Goal: Task Accomplishment & Management: Use online tool/utility

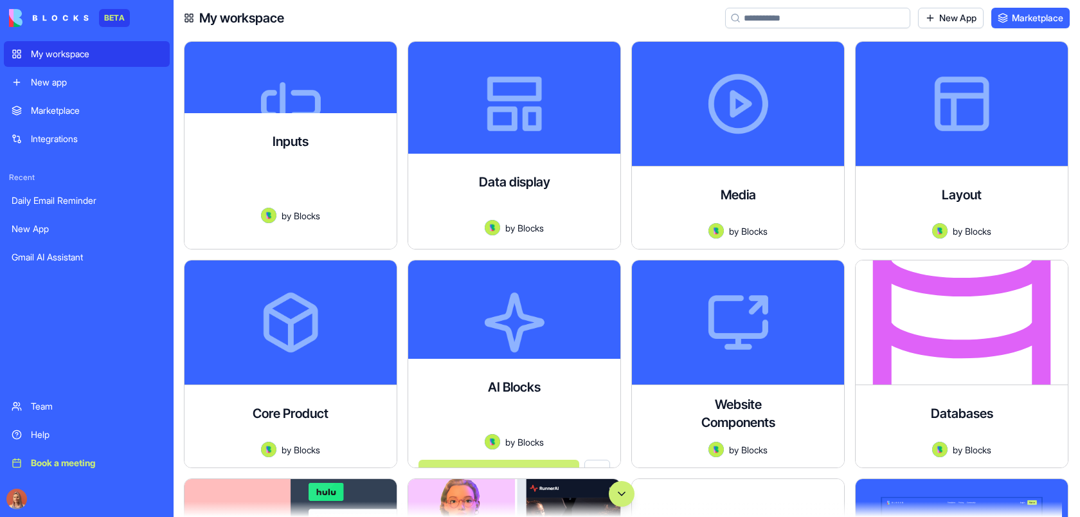
click at [592, 415] on div at bounding box center [514, 424] width 192 height 19
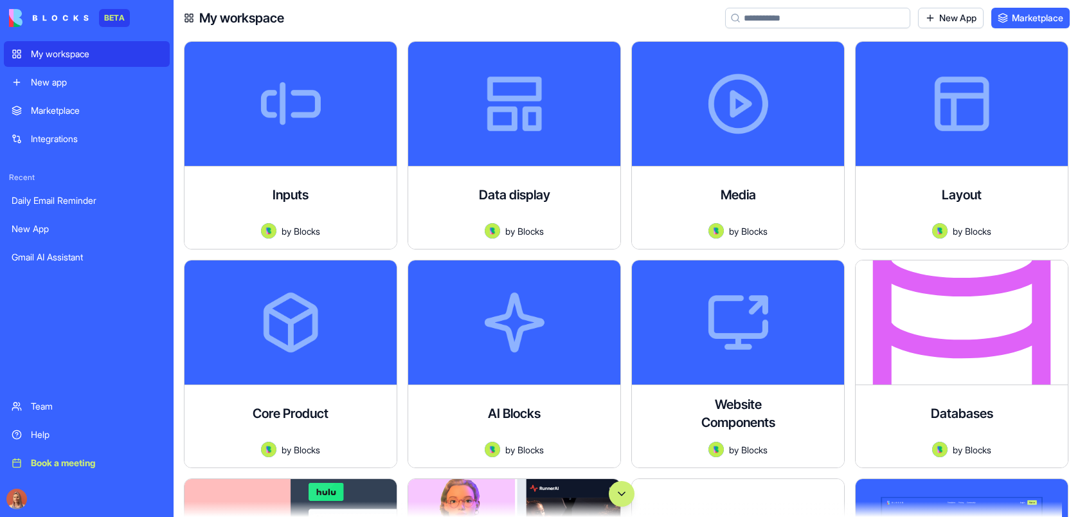
click at [623, 491] on button "Scroll to bottom" at bounding box center [622, 494] width 26 height 26
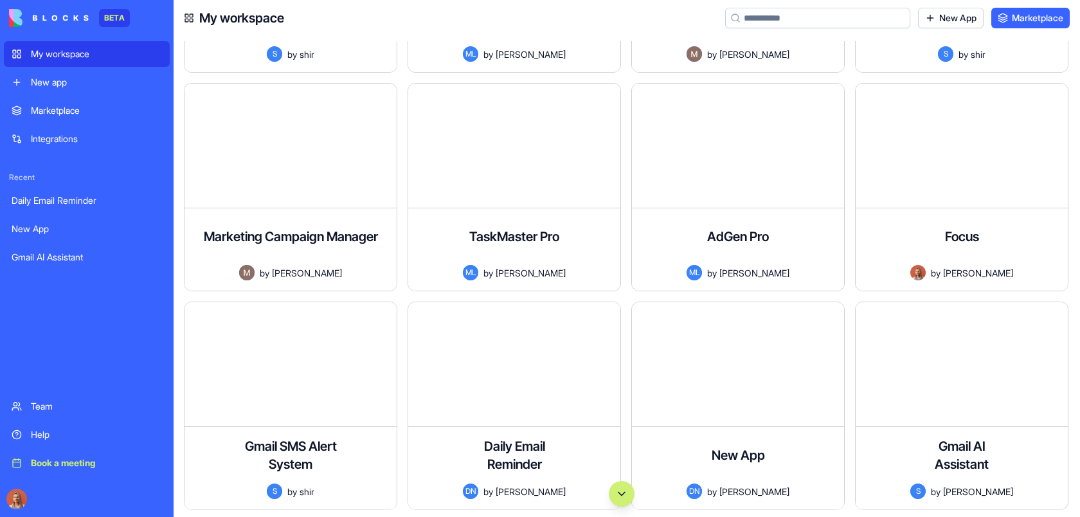
scroll to position [91961, 0]
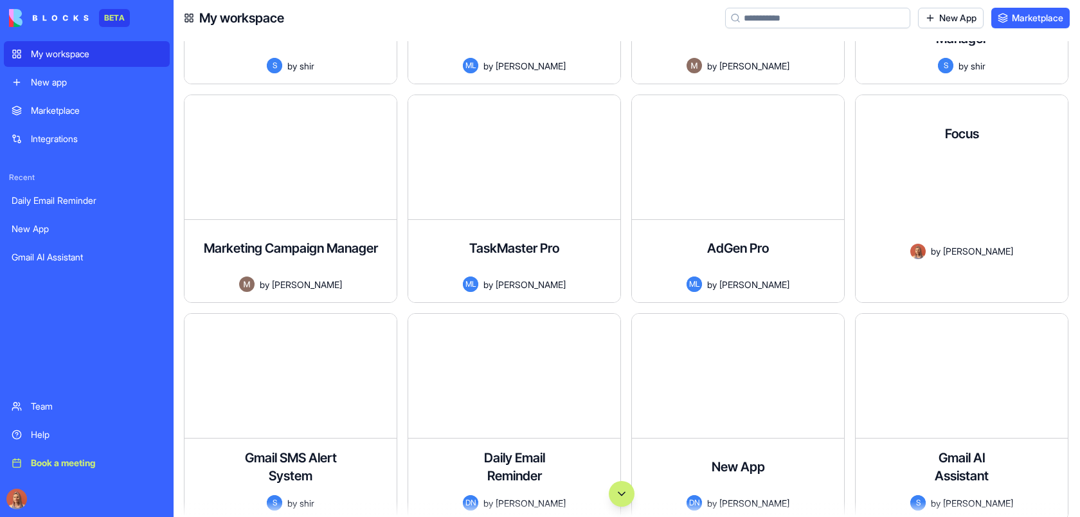
click at [965, 197] on div "A minimalist to-do app inspired by Things3 with a beautiful orange aesthetic. C…" at bounding box center [962, 202] width 192 height 81
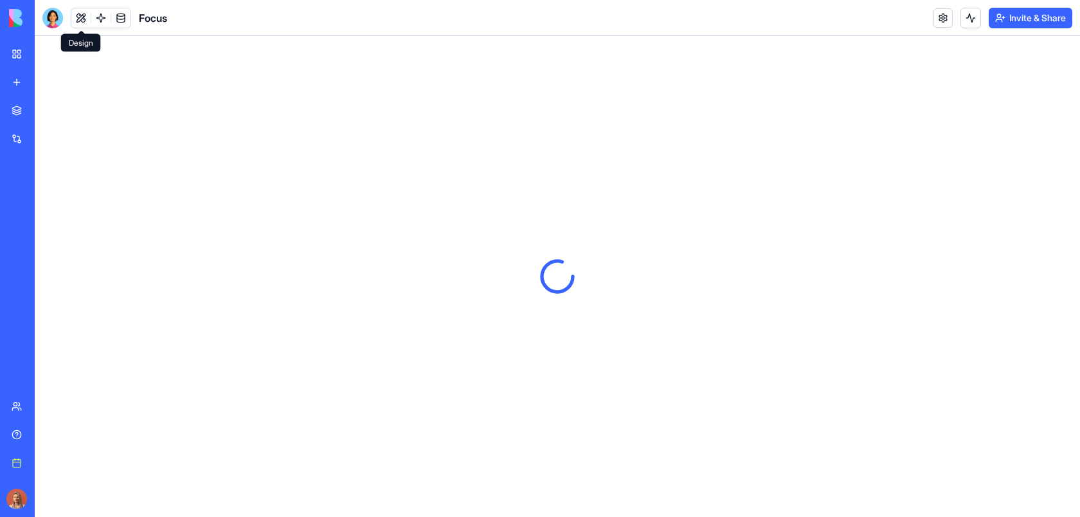
click at [80, 19] on button at bounding box center [80, 17] width 19 height 19
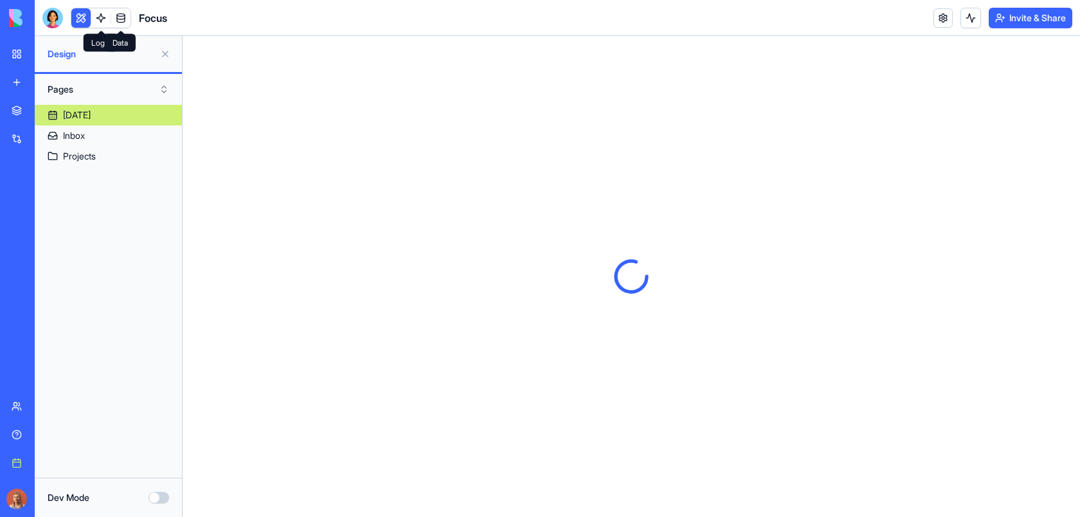
click at [122, 15] on link at bounding box center [120, 17] width 19 height 19
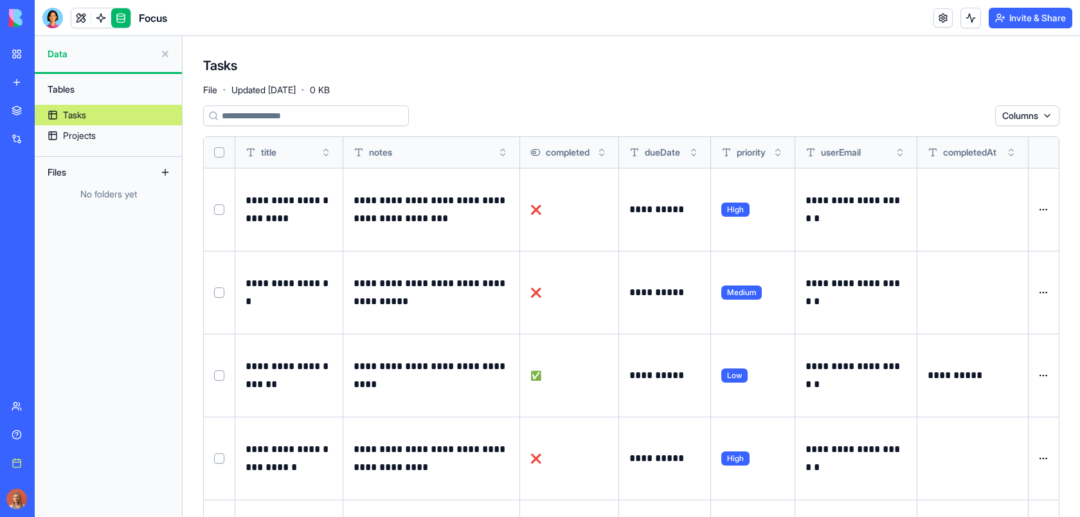
click at [163, 170] on button at bounding box center [165, 172] width 21 height 21
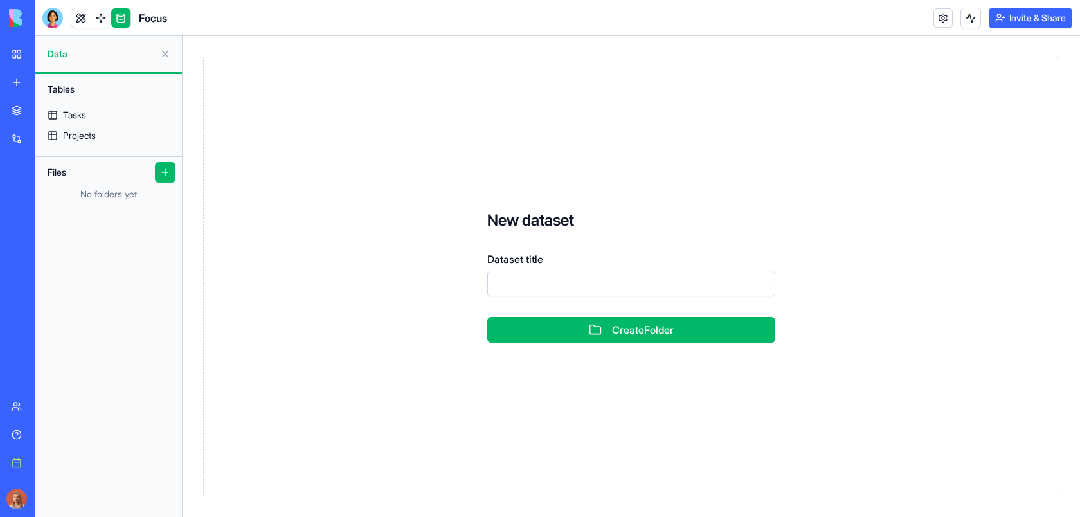
click at [541, 283] on input "Dataset title" at bounding box center [631, 284] width 288 height 26
click at [408, 381] on div "New dataset Dataset title Create Folder" at bounding box center [631, 277] width 856 height 440
click at [557, 280] on input "Dataset title" at bounding box center [631, 284] width 288 height 26
type input "****"
click at [487, 317] on button "Create Folder" at bounding box center [631, 330] width 288 height 26
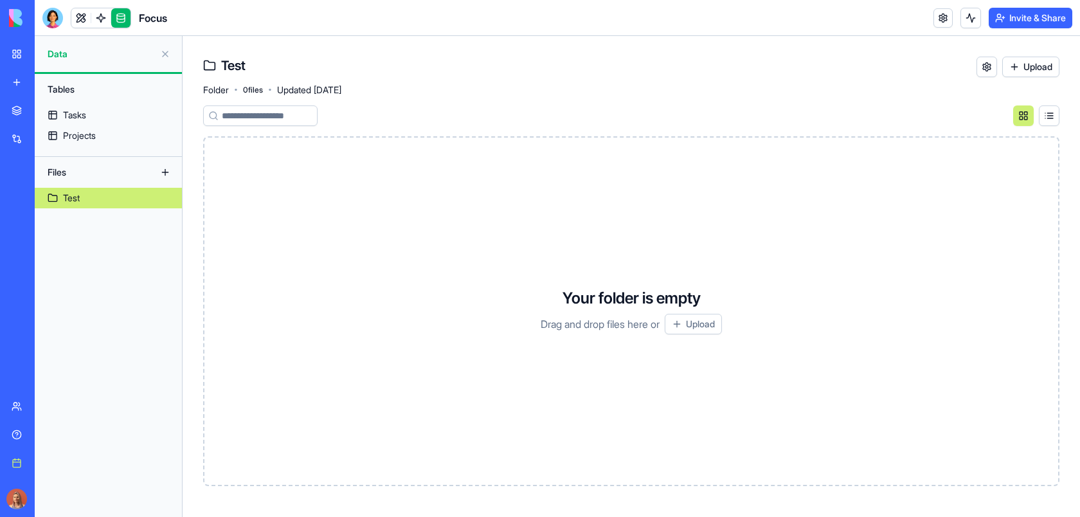
click at [695, 330] on button "Upload" at bounding box center [693, 324] width 57 height 21
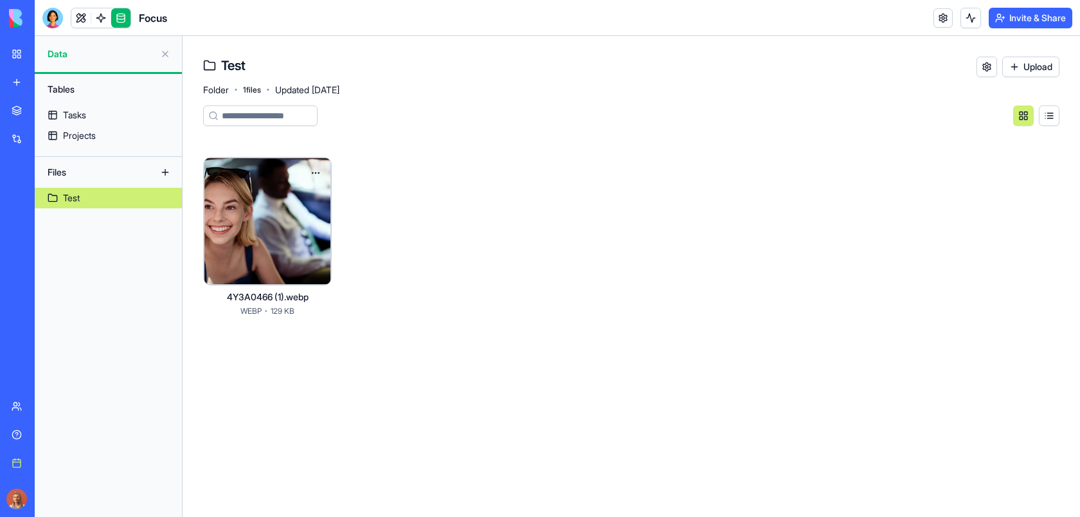
click at [317, 172] on html "BETA My workspace New app Marketplace Integrations Recent Daily Email Reminder …" at bounding box center [540, 258] width 1080 height 517
click at [282, 235] on span "Delete" at bounding box center [280, 240] width 26 height 13
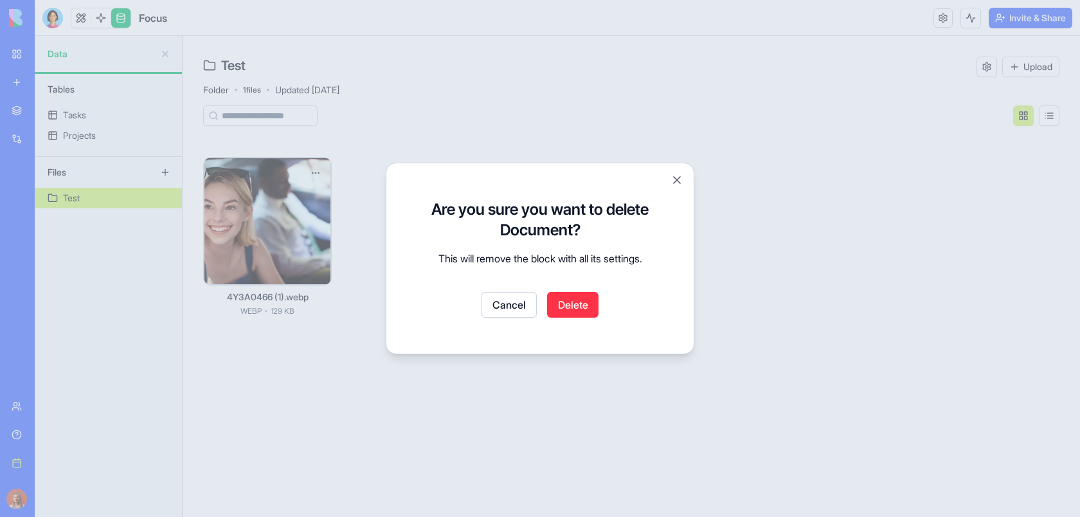
click at [528, 306] on button "Cancel" at bounding box center [508, 305] width 55 height 26
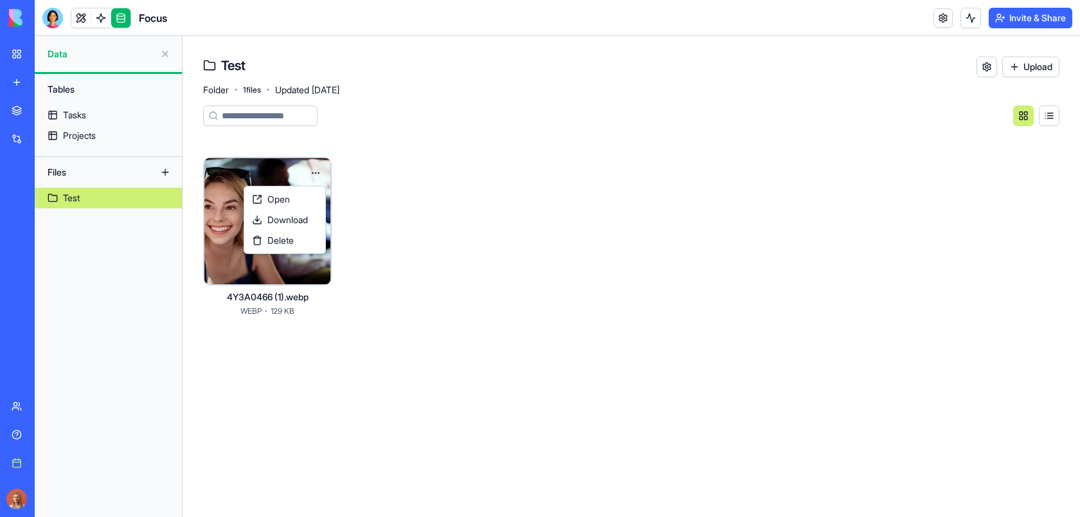
click at [315, 174] on html "BETA My workspace New app Marketplace Integrations Recent Daily Email Reminder …" at bounding box center [540, 258] width 1080 height 517
click at [294, 242] on div "Delete" at bounding box center [285, 240] width 76 height 21
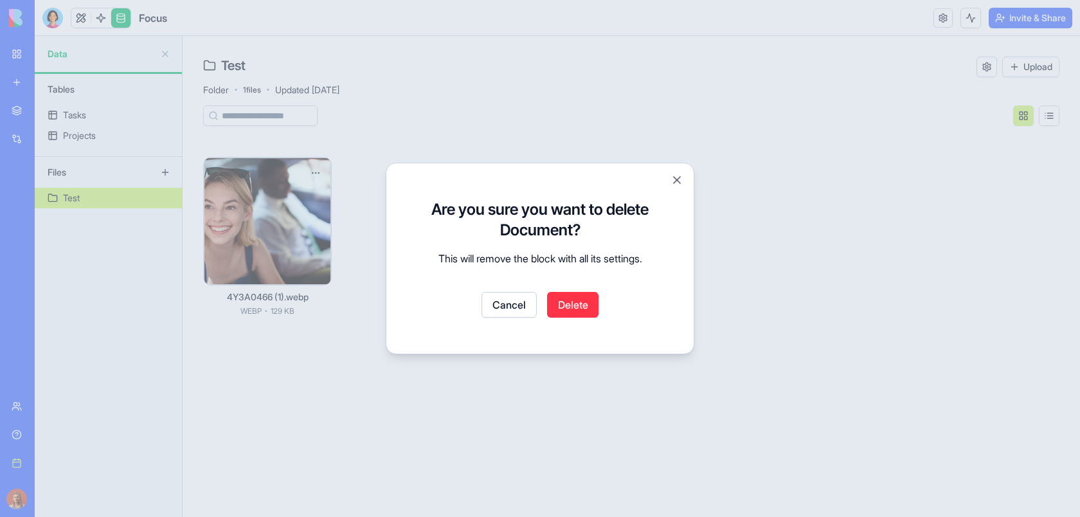
click at [579, 305] on button "Delete" at bounding box center [572, 305] width 51 height 26
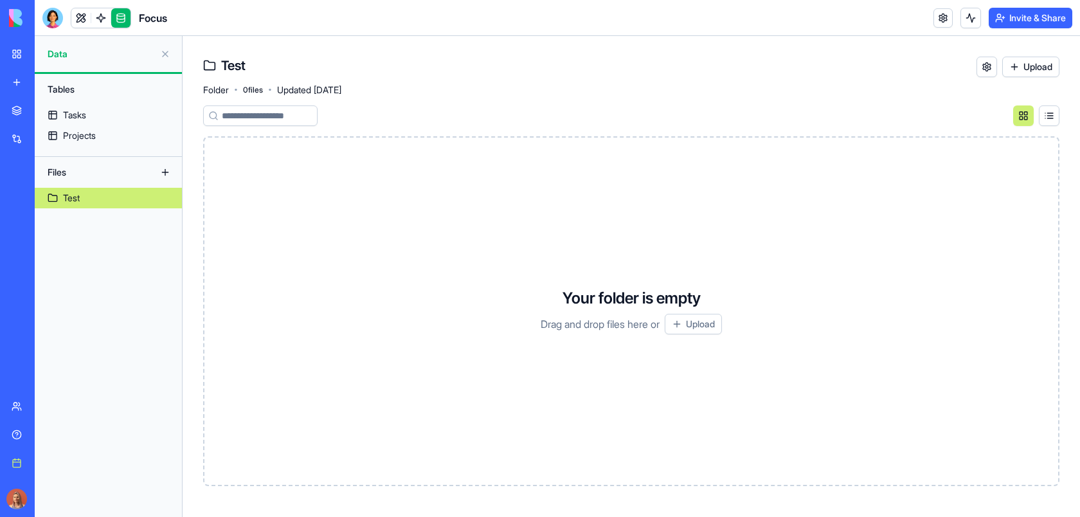
click at [694, 329] on button "Upload" at bounding box center [693, 324] width 57 height 21
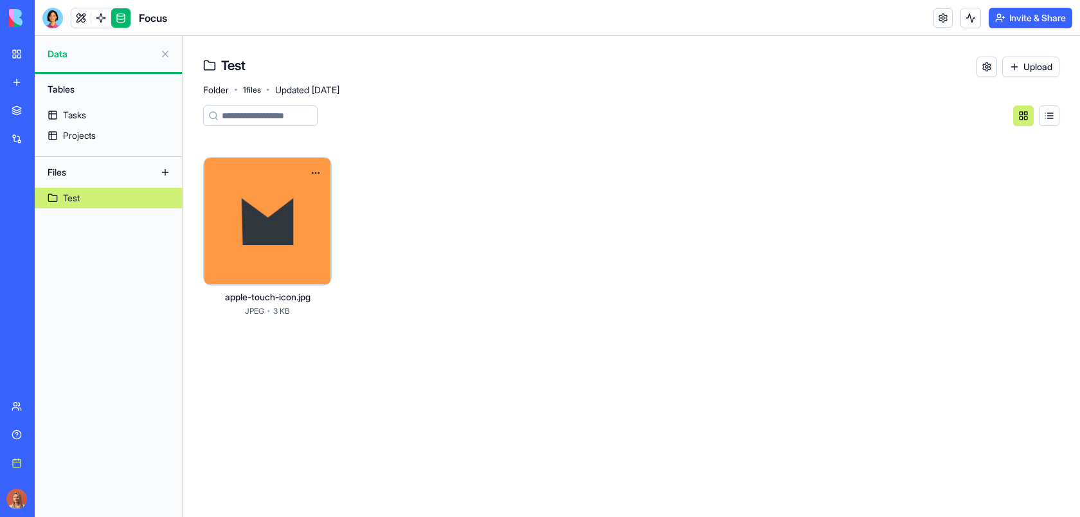
click at [316, 174] on html "BETA My workspace New app Marketplace Integrations Recent Daily Email Reminder …" at bounding box center [540, 258] width 1080 height 517
click at [280, 243] on span "Delete" at bounding box center [280, 240] width 26 height 13
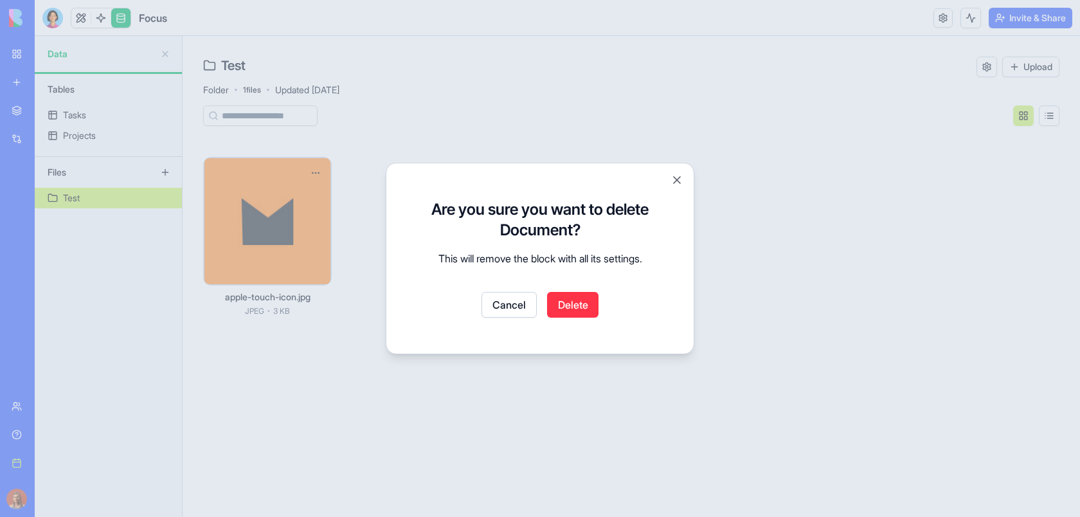
click at [570, 303] on button "Delete" at bounding box center [572, 305] width 51 height 26
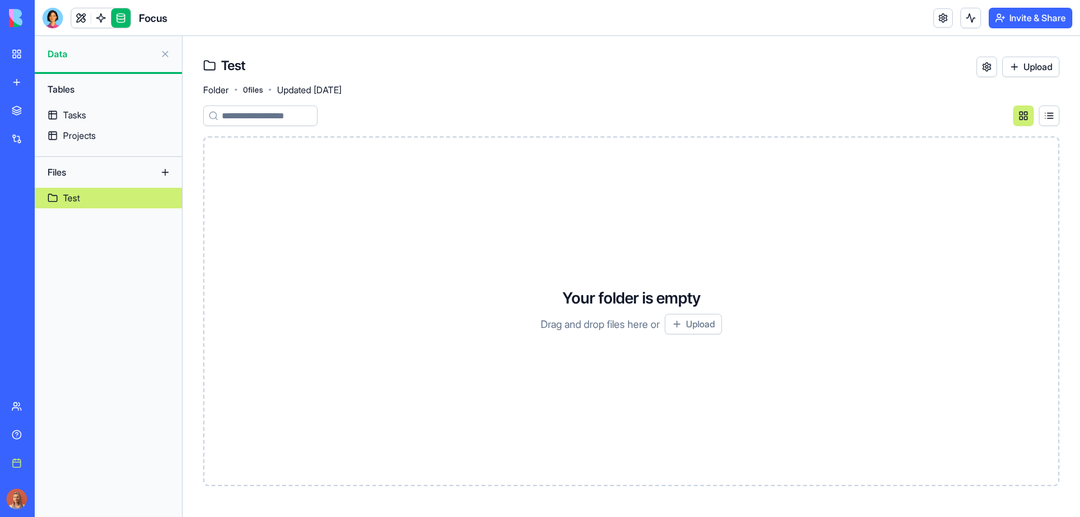
click at [61, 199] on link "Test" at bounding box center [108, 198] width 147 height 21
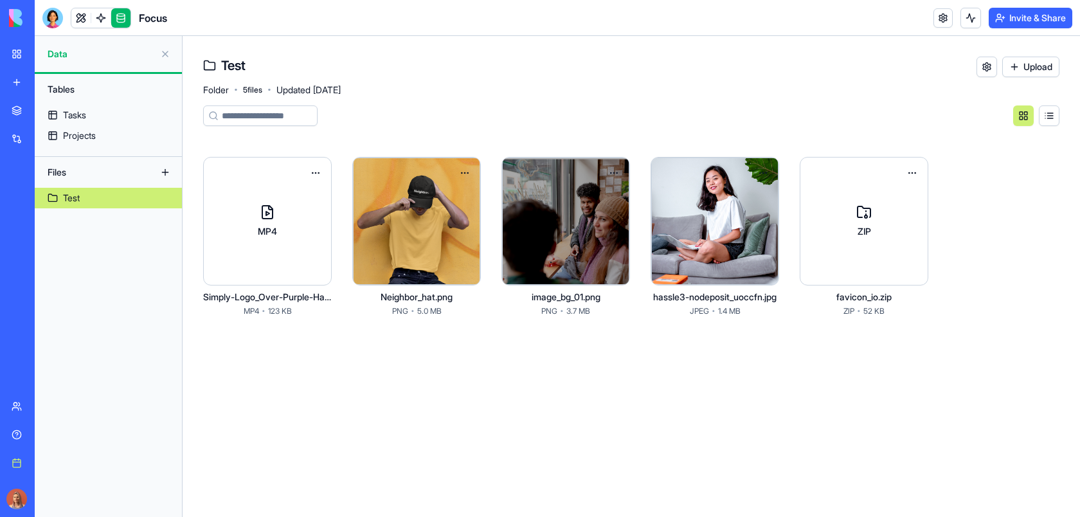
click at [316, 175] on html "BETA My workspace New app Marketplace Integrations Recent Daily Email Reminder …" at bounding box center [540, 258] width 1080 height 517
click at [388, 192] on html "BETA My workspace New app Marketplace Integrations Recent Daily Email Reminder …" at bounding box center [540, 258] width 1080 height 517
click at [549, 211] on div at bounding box center [565, 220] width 127 height 127
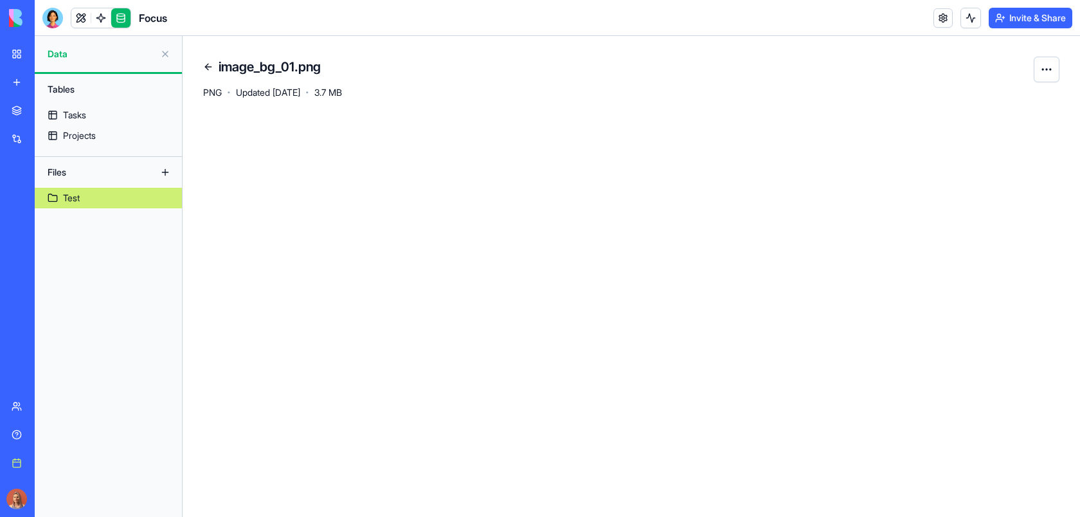
click at [747, 220] on div at bounding box center [631, 302] width 856 height 388
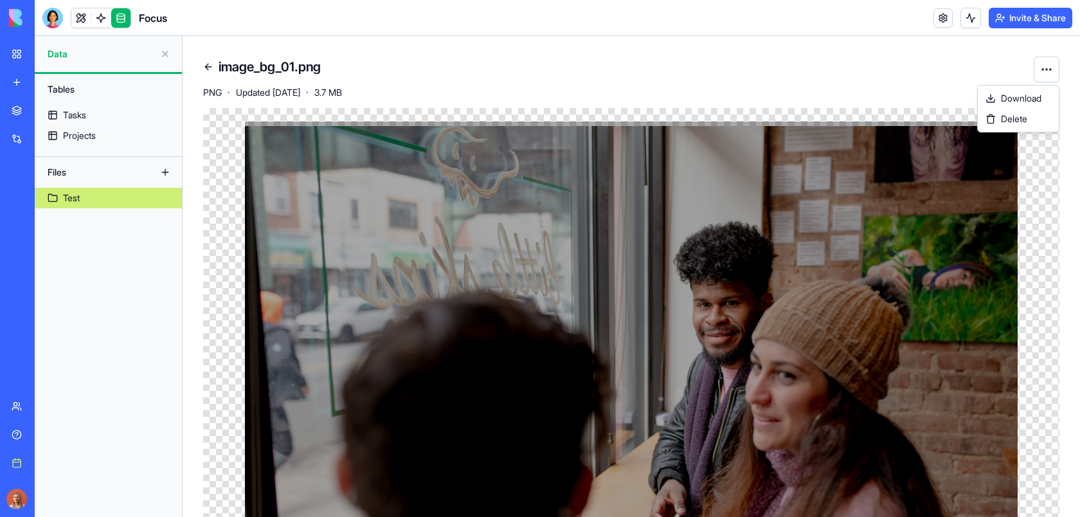
click at [1052, 64] on html "BETA My workspace New app Marketplace Integrations Recent Daily Email Reminder …" at bounding box center [540, 258] width 1080 height 517
click at [1016, 118] on span "Delete" at bounding box center [1014, 118] width 26 height 13
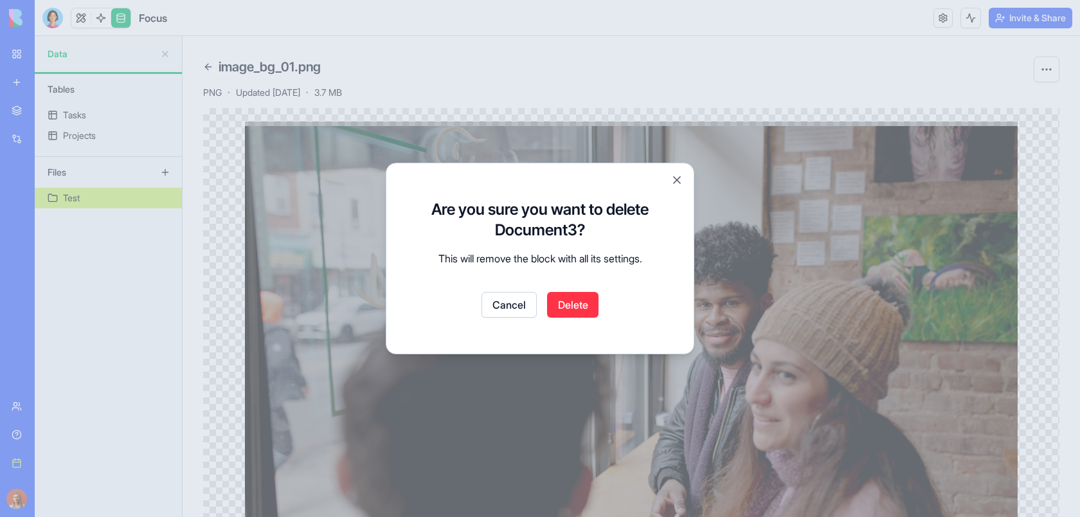
click at [584, 309] on button "Delete" at bounding box center [572, 305] width 51 height 26
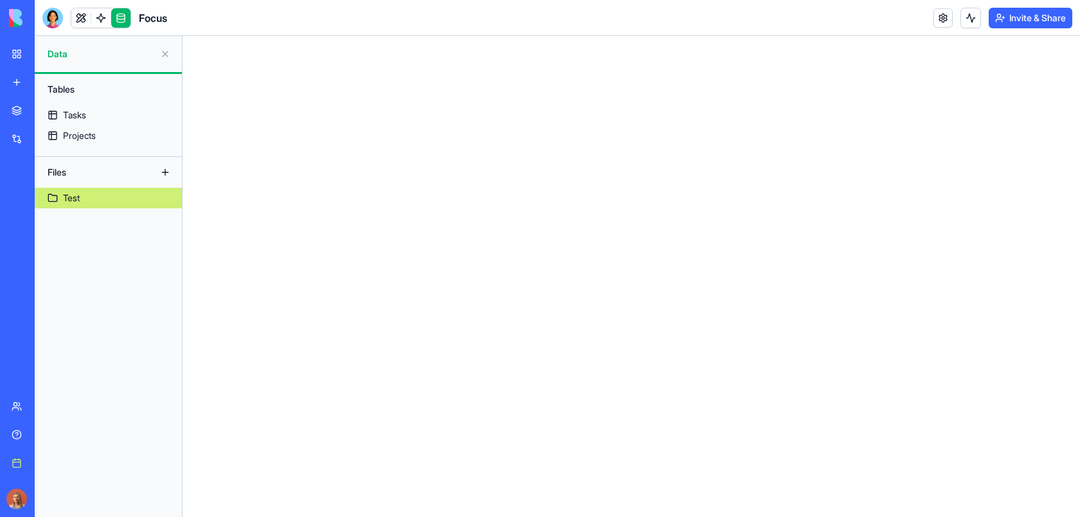
click at [94, 194] on link "Test" at bounding box center [108, 198] width 147 height 21
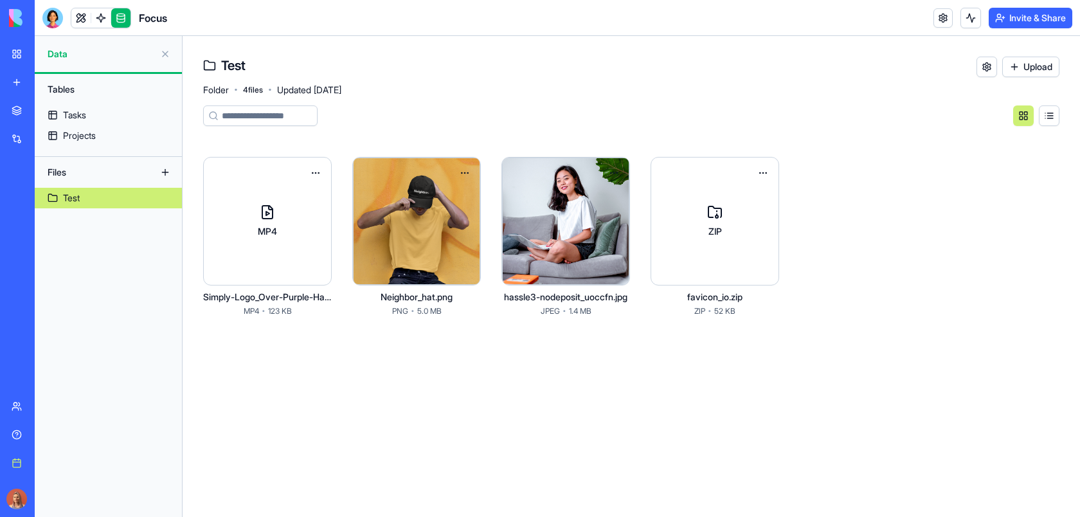
click at [390, 225] on div at bounding box center [416, 220] width 127 height 127
click at [615, 170] on html "BETA My workspace New app Marketplace Integrations Recent Daily Email Reminder …" at bounding box center [540, 258] width 1080 height 517
click at [634, 126] on html "BETA My workspace New app Marketplace Integrations Recent Daily Email Reminder …" at bounding box center [540, 258] width 1080 height 517
click at [1048, 113] on button at bounding box center [1049, 115] width 21 height 21
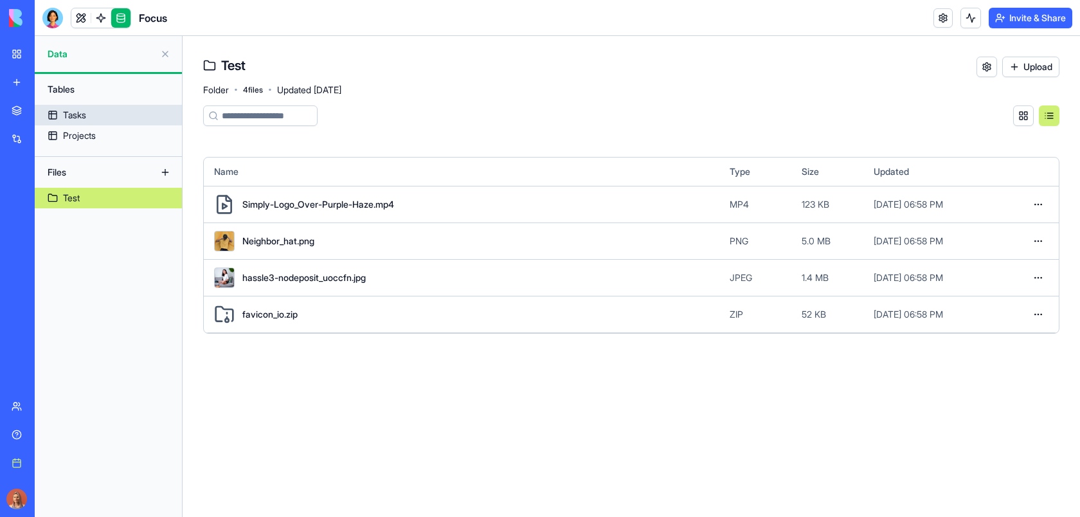
click at [127, 118] on link "Tasks" at bounding box center [108, 115] width 147 height 21
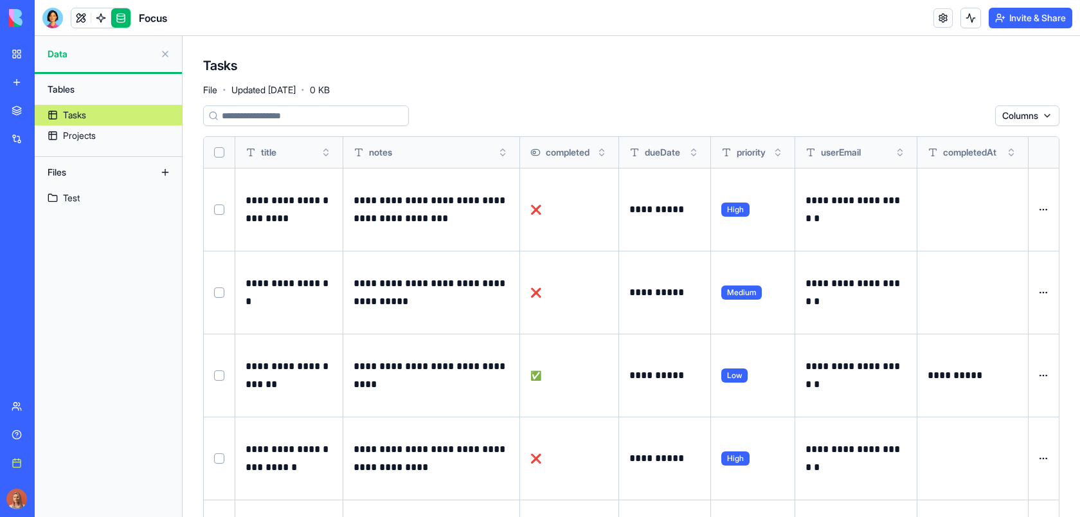
scroll to position [76, 0]
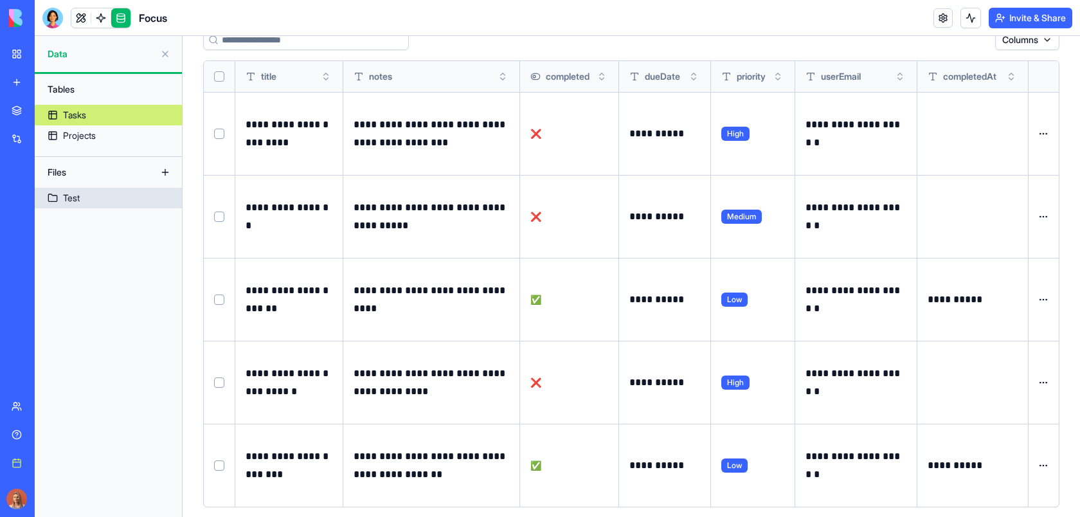
click at [112, 193] on link "Test" at bounding box center [108, 198] width 147 height 21
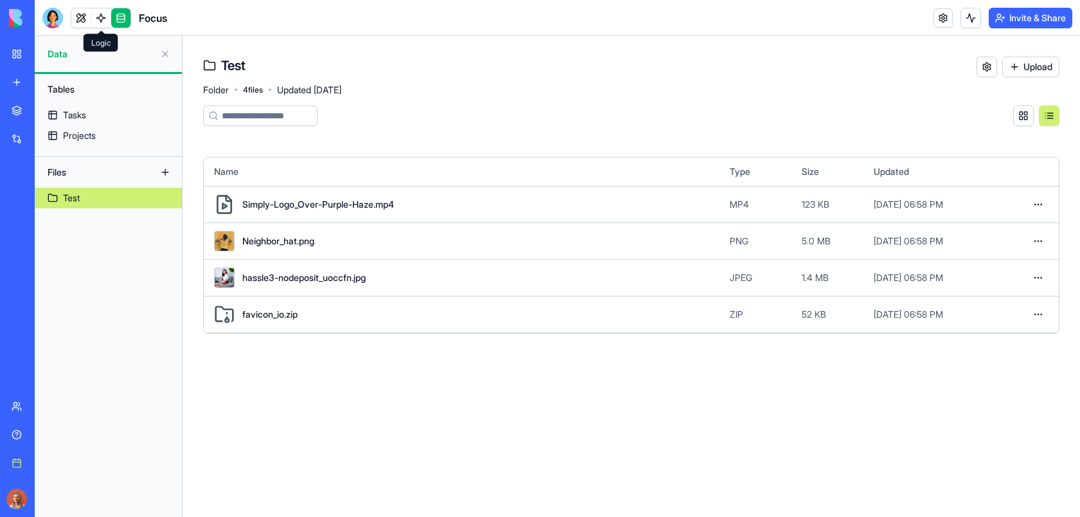
click at [101, 17] on link at bounding box center [100, 17] width 19 height 19
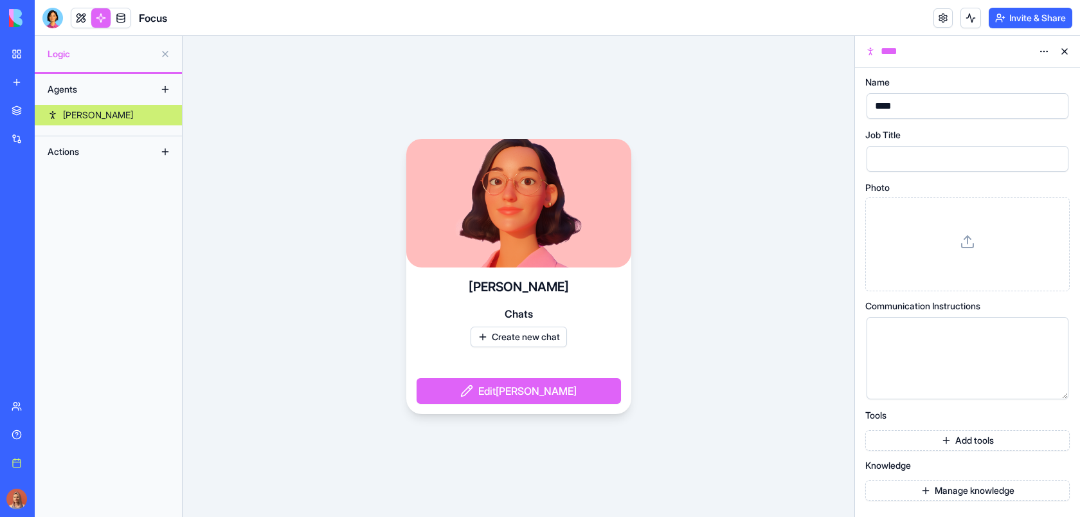
click at [948, 492] on button "Manage knowledge" at bounding box center [967, 490] width 204 height 21
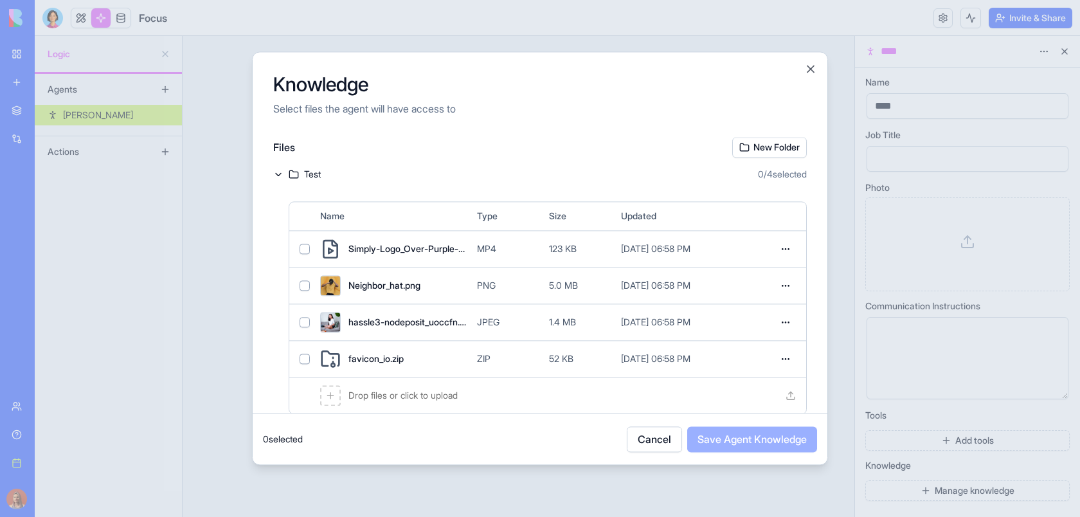
click at [173, 238] on div at bounding box center [540, 258] width 1080 height 517
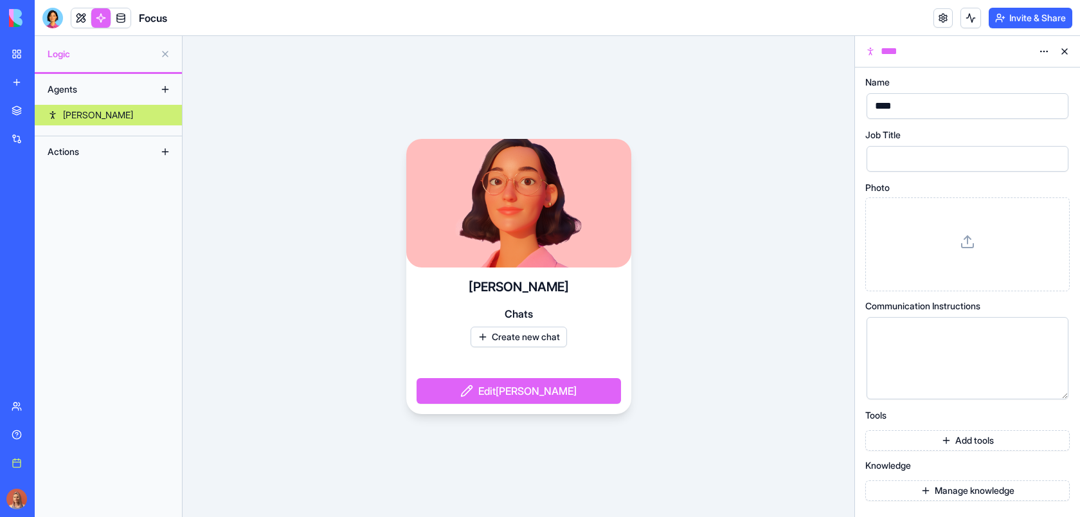
click at [897, 494] on button "Manage knowledge" at bounding box center [967, 490] width 204 height 21
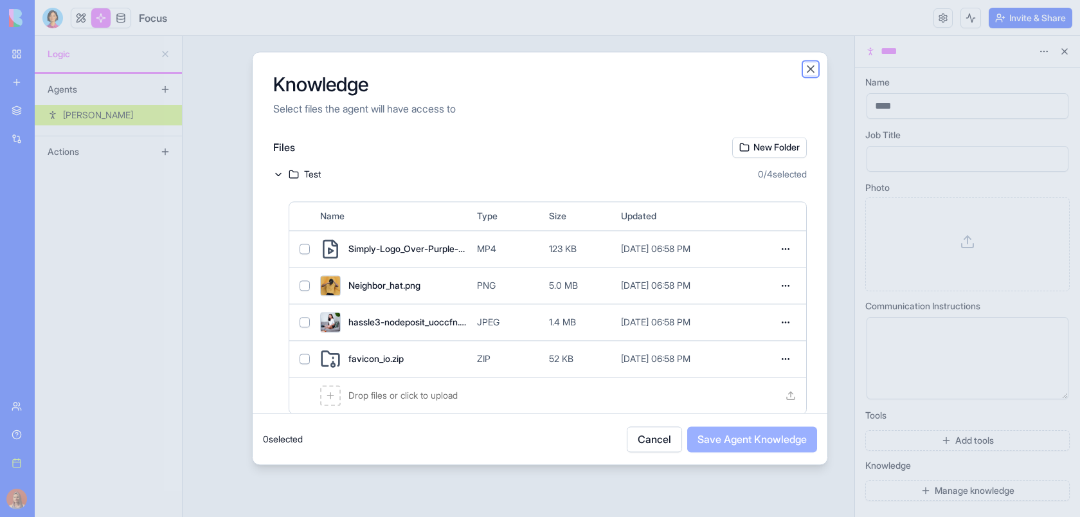
click at [809, 71] on button "Close" at bounding box center [810, 68] width 13 height 13
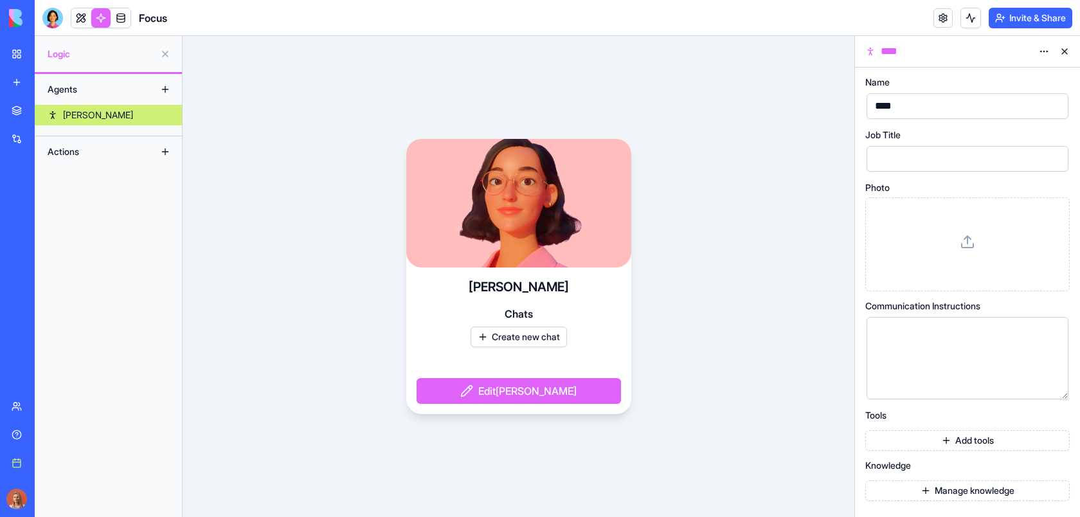
click at [893, 492] on button "Manage knowledge" at bounding box center [967, 490] width 204 height 21
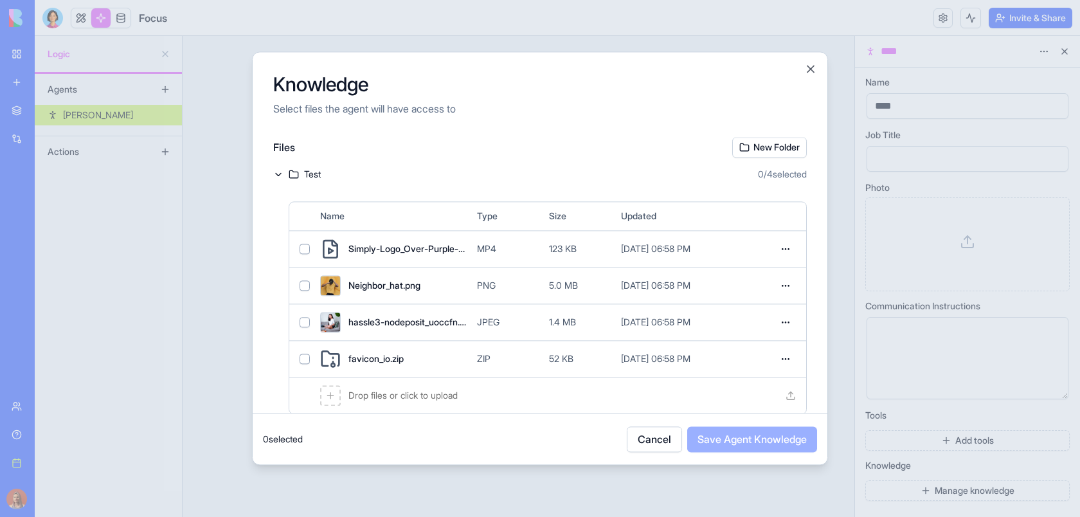
click at [275, 177] on icon at bounding box center [278, 174] width 10 height 10
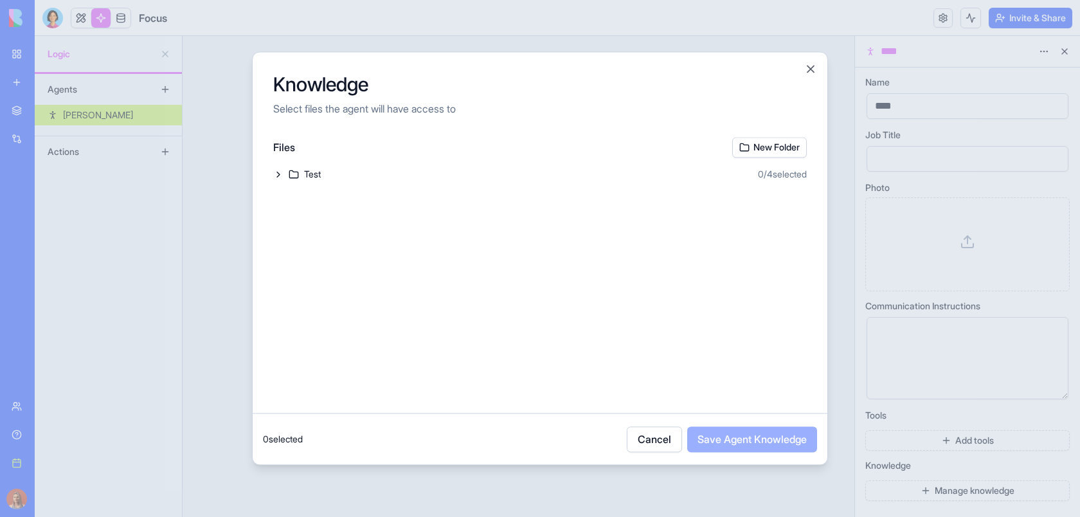
click at [275, 176] on icon at bounding box center [278, 174] width 10 height 10
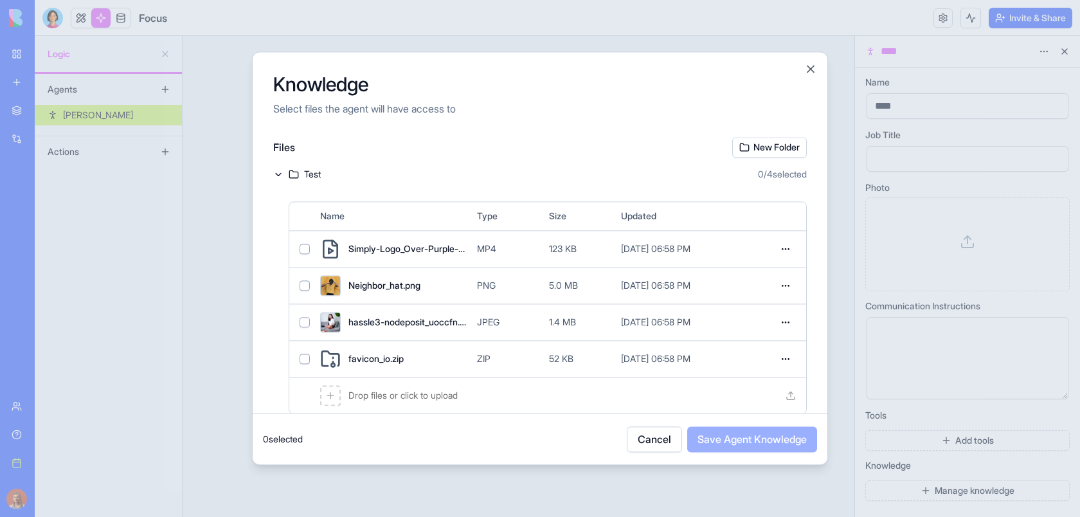
click at [274, 175] on icon at bounding box center [278, 174] width 10 height 10
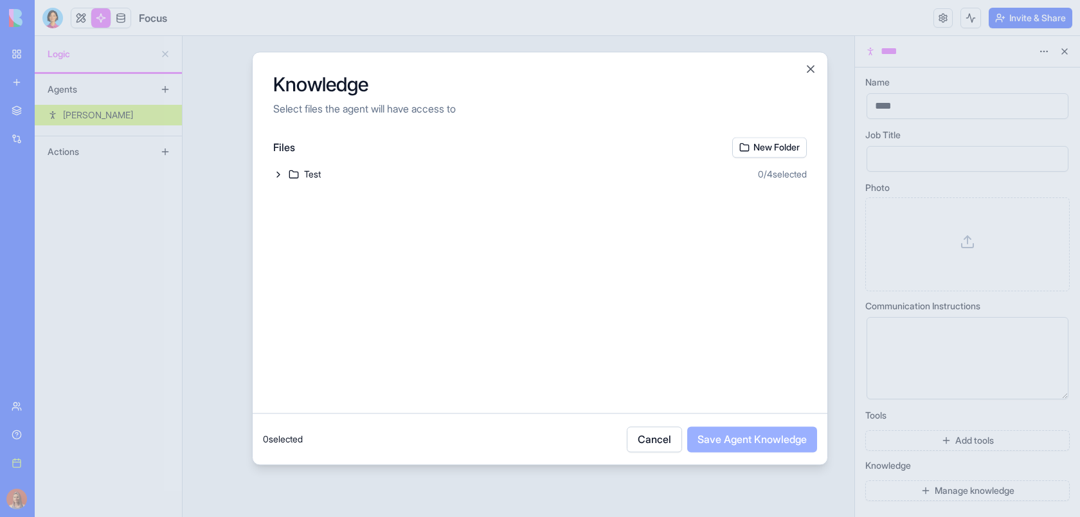
click at [274, 175] on icon at bounding box center [278, 174] width 10 height 10
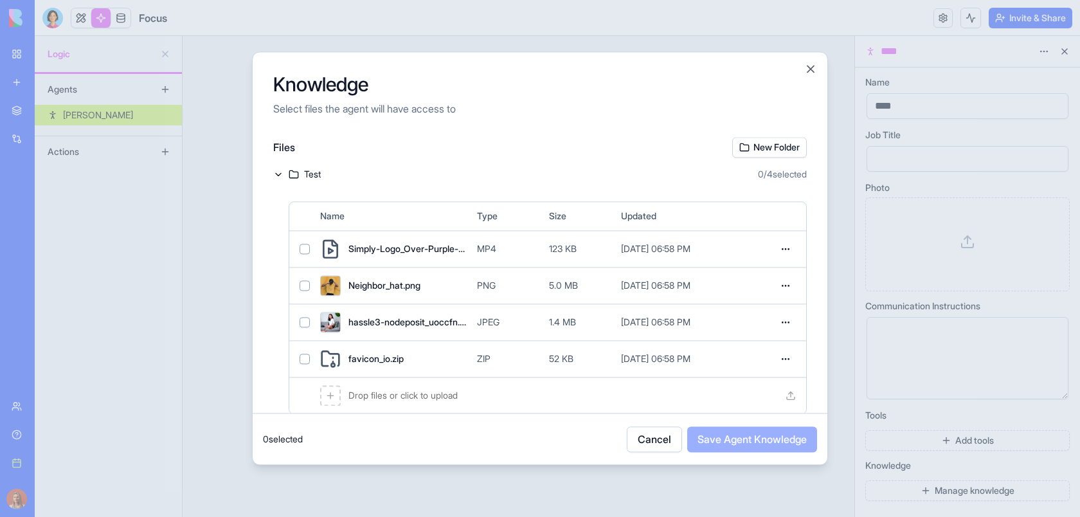
scroll to position [22, 0]
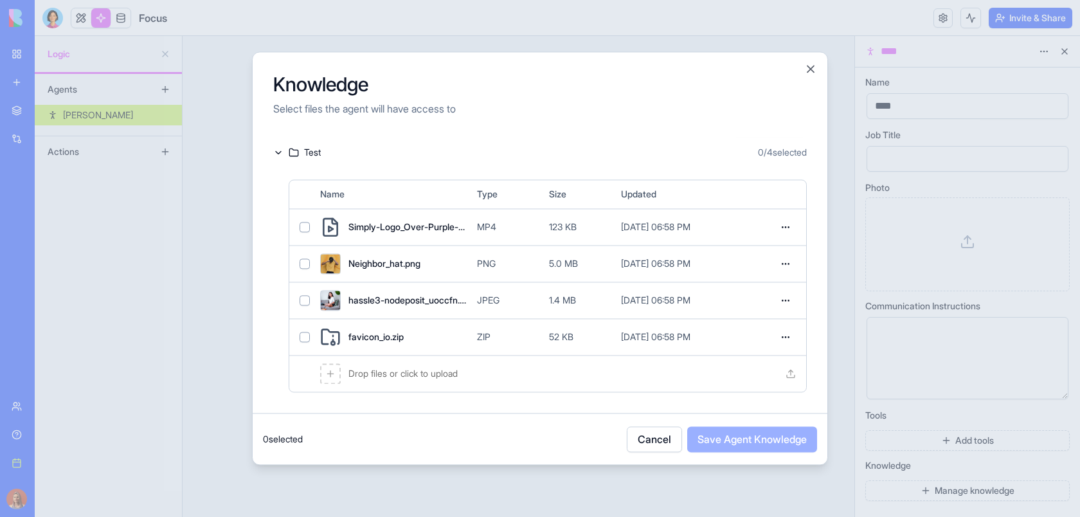
click at [332, 373] on icon at bounding box center [330, 373] width 6 height 0
click at [813, 382] on div "Files New Folder Test 0 / 4 selected Name Type Size Updated Simply-Logo_Over-Pu…" at bounding box center [540, 275] width 575 height 276
